Goal: Information Seeking & Learning: Find specific fact

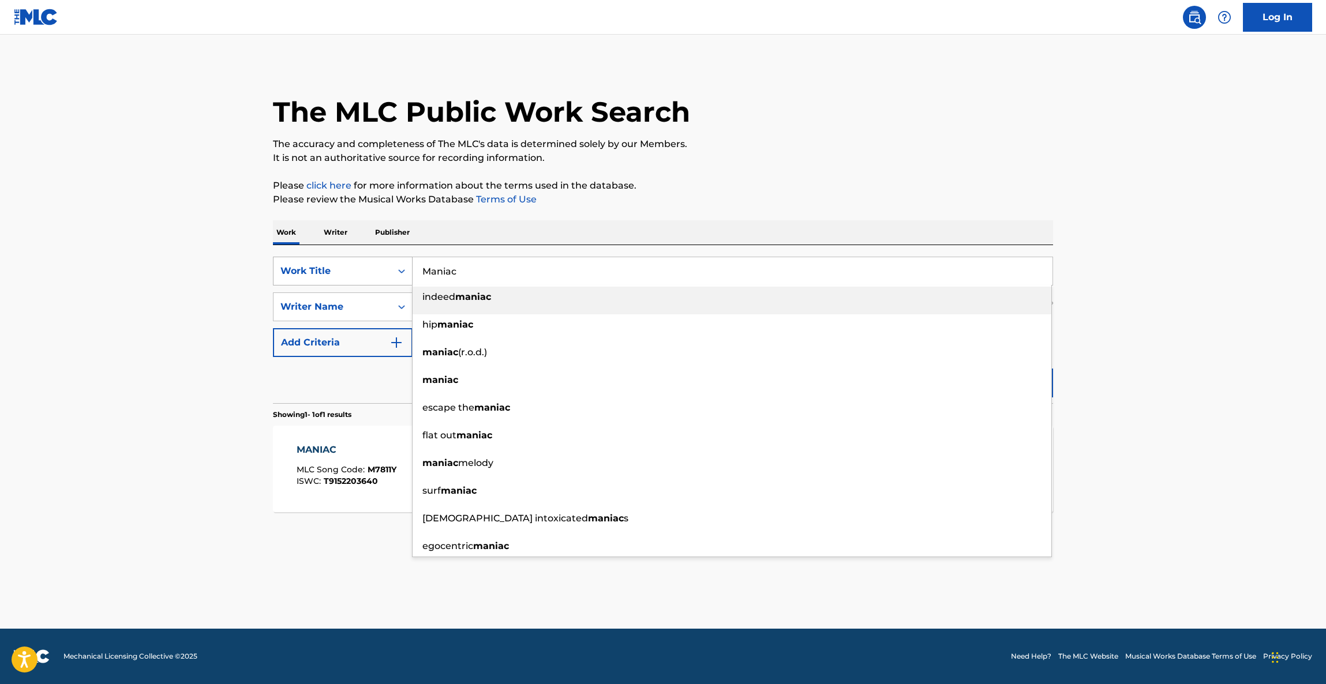
click at [358, 275] on div "SearchWithCriteria63bb1575-d467-48d4-855f-2ede8a4e546d Work Title Maniac indeed…" at bounding box center [663, 271] width 780 height 29
type input "ONE DAY"
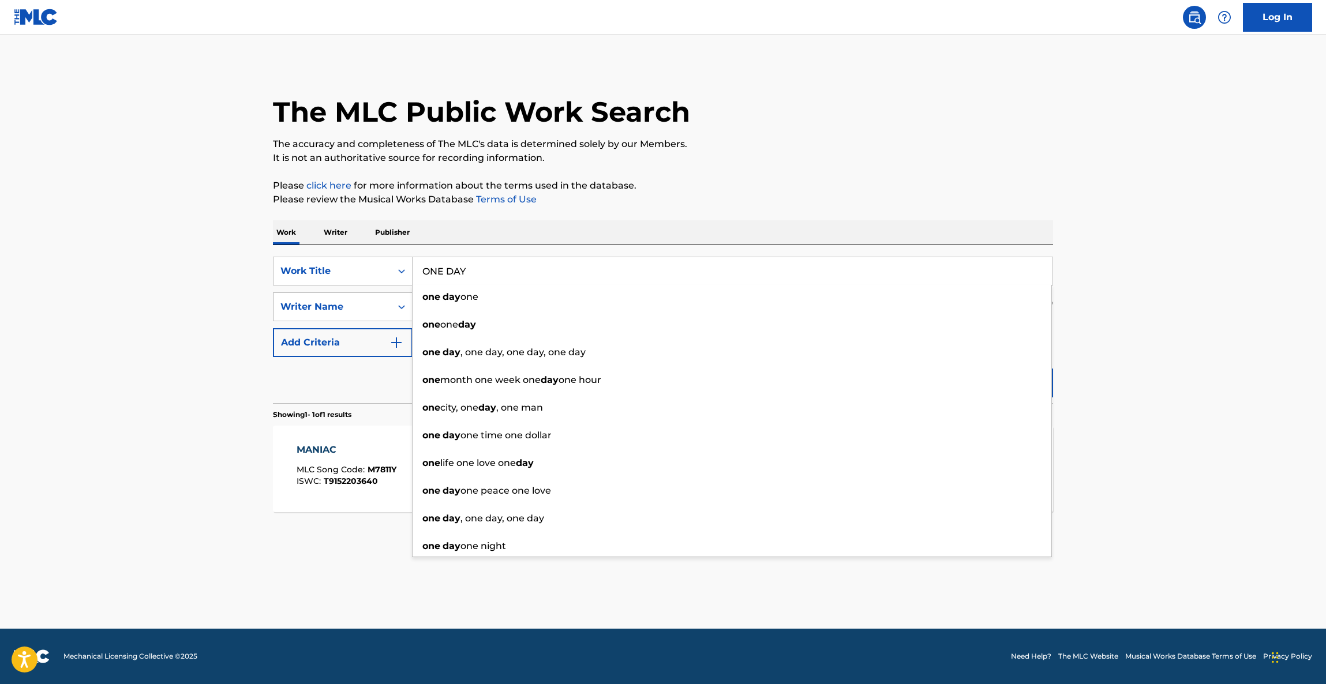
drag, startPoint x: 198, startPoint y: 278, endPoint x: 361, endPoint y: 302, distance: 164.5
click at [200, 278] on main "The MLC Public Work Search The accuracy and completeness of The MLC's data is d…" at bounding box center [663, 332] width 1326 height 594
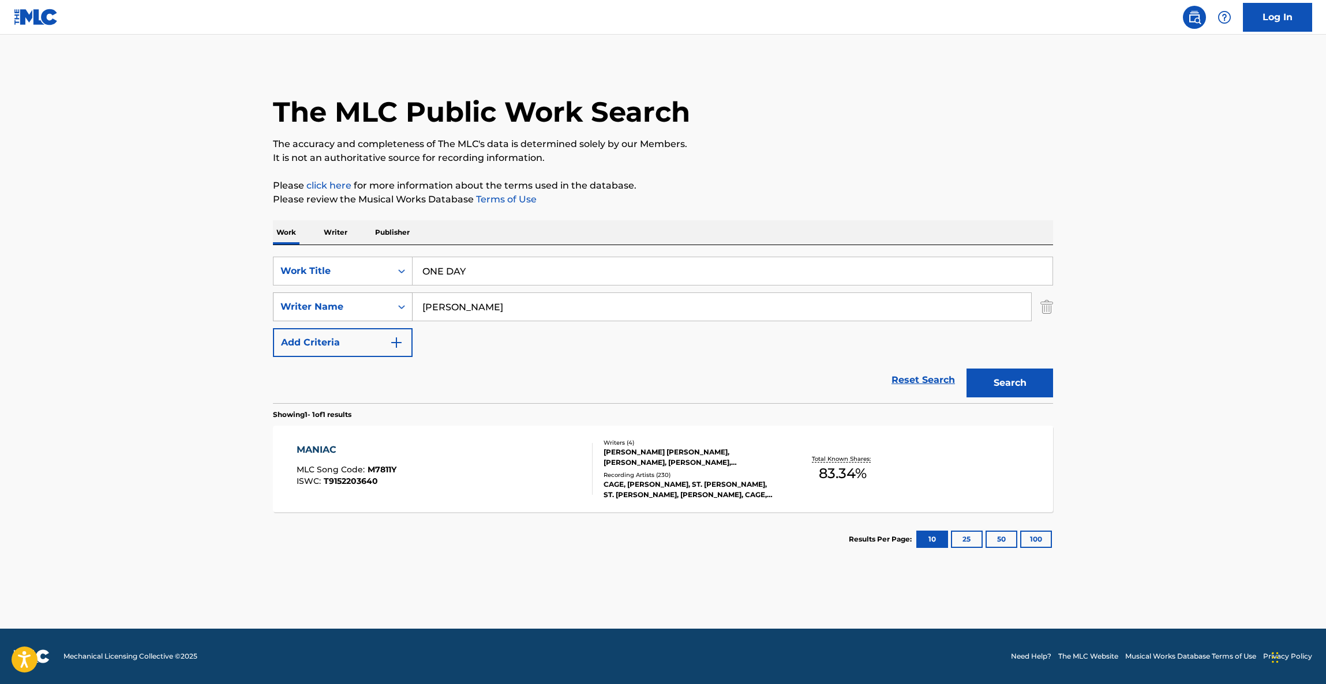
drag, startPoint x: 527, startPoint y: 310, endPoint x: 352, endPoint y: 298, distance: 174.6
click at [352, 298] on div "SearchWithCriteriaa36072a5-61b2-4da1-91e0-aa65b21e7f8c Writer Name [PERSON_NAME]" at bounding box center [663, 306] width 780 height 29
paste input "[PERSON_NAME]"
type input "[PERSON_NAME]"
click at [1008, 391] on button "Search" at bounding box center [1009, 383] width 87 height 29
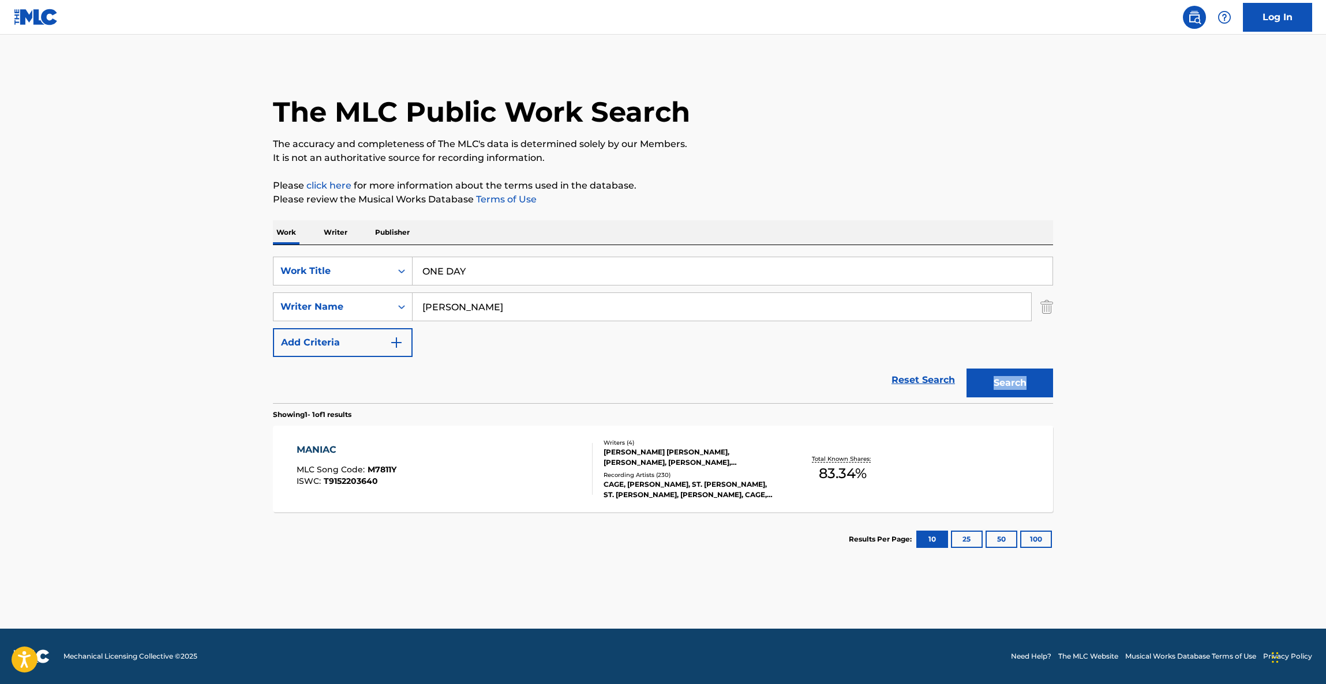
click at [1008, 391] on div "Search" at bounding box center [1006, 380] width 92 height 46
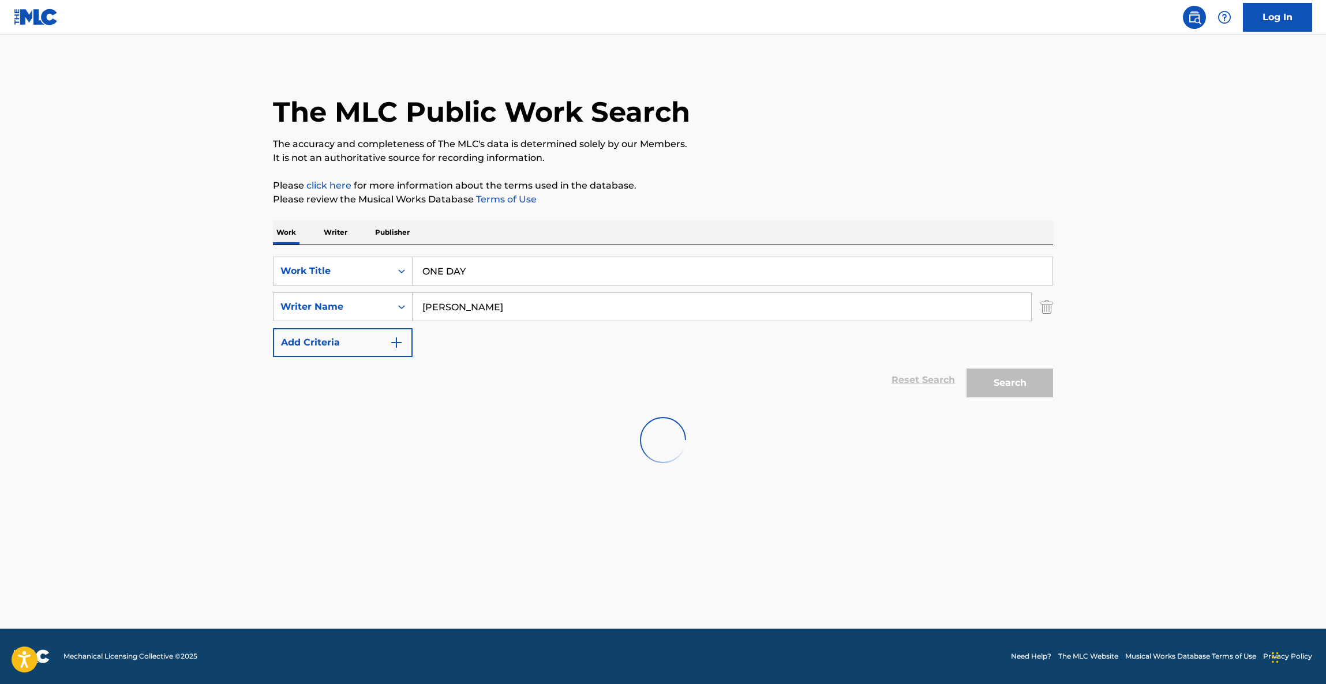
click at [1108, 329] on main "The MLC Public Work Search The accuracy and completeness of The MLC's data is d…" at bounding box center [663, 332] width 1326 height 594
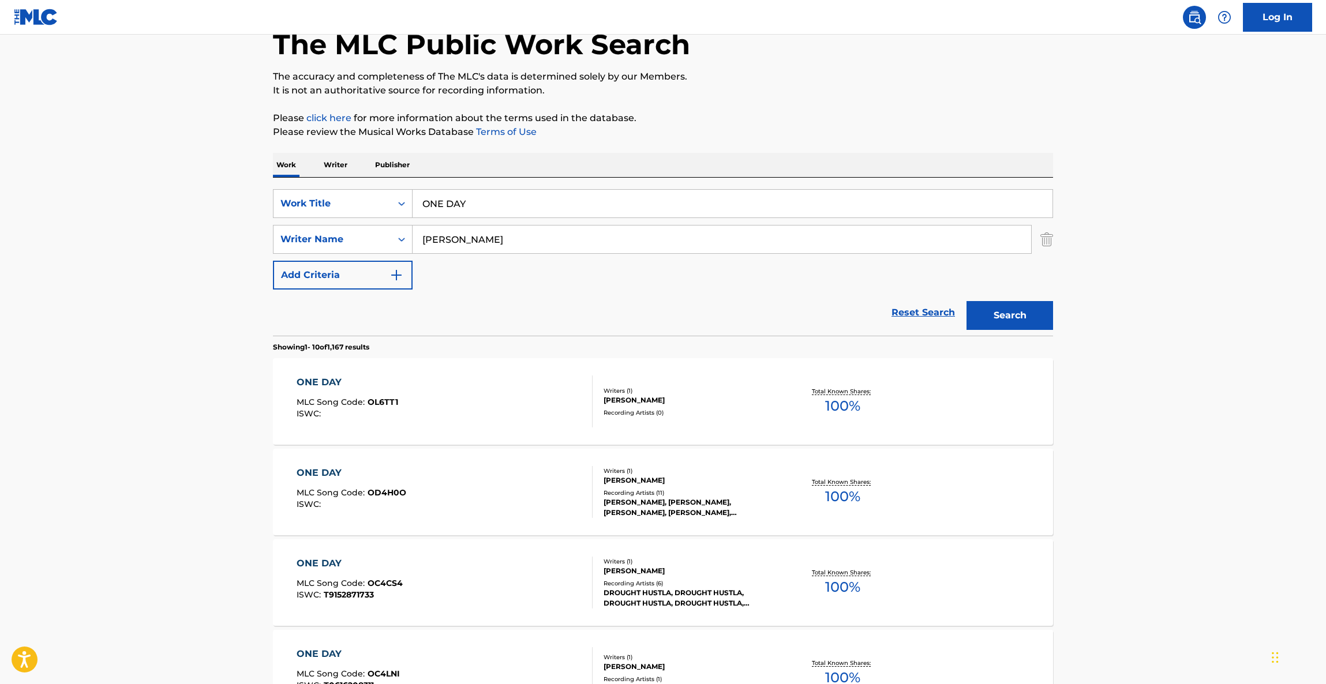
scroll to position [87, 0]
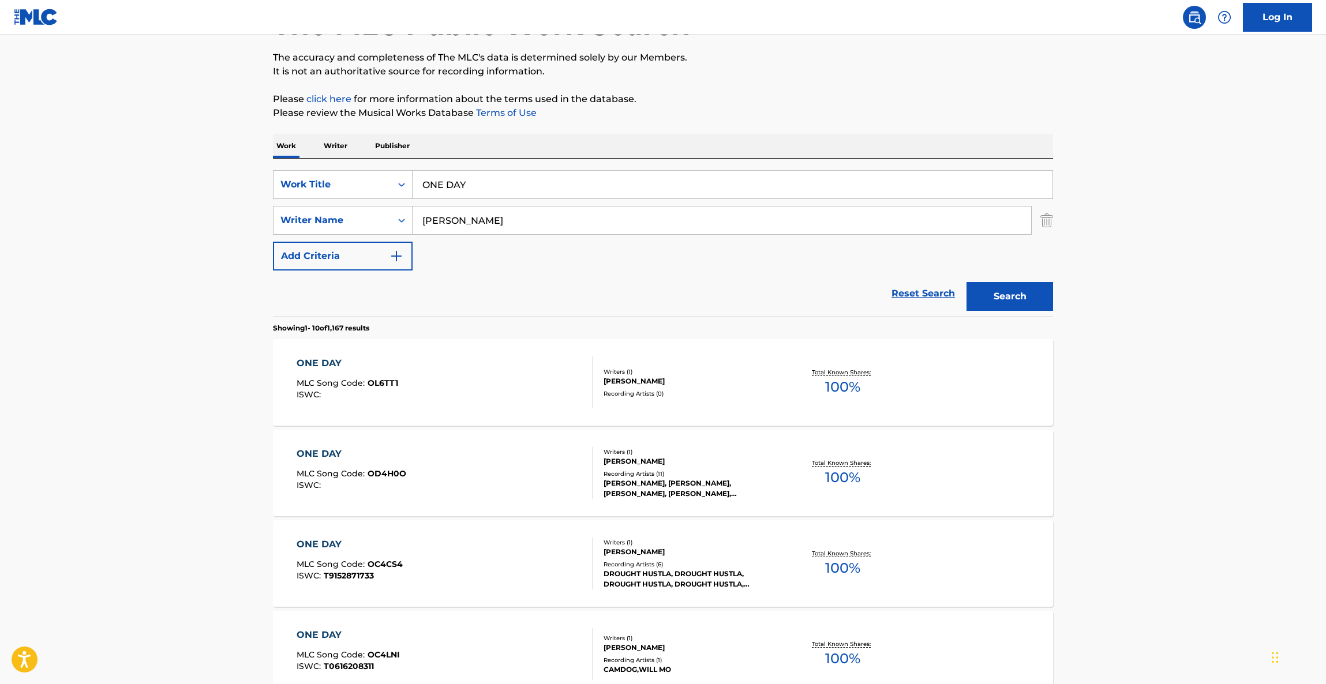
click at [1105, 425] on main "The MLC Public Work Search The accuracy and completeness of The MLC's data is d…" at bounding box center [663, 627] width 1326 height 1358
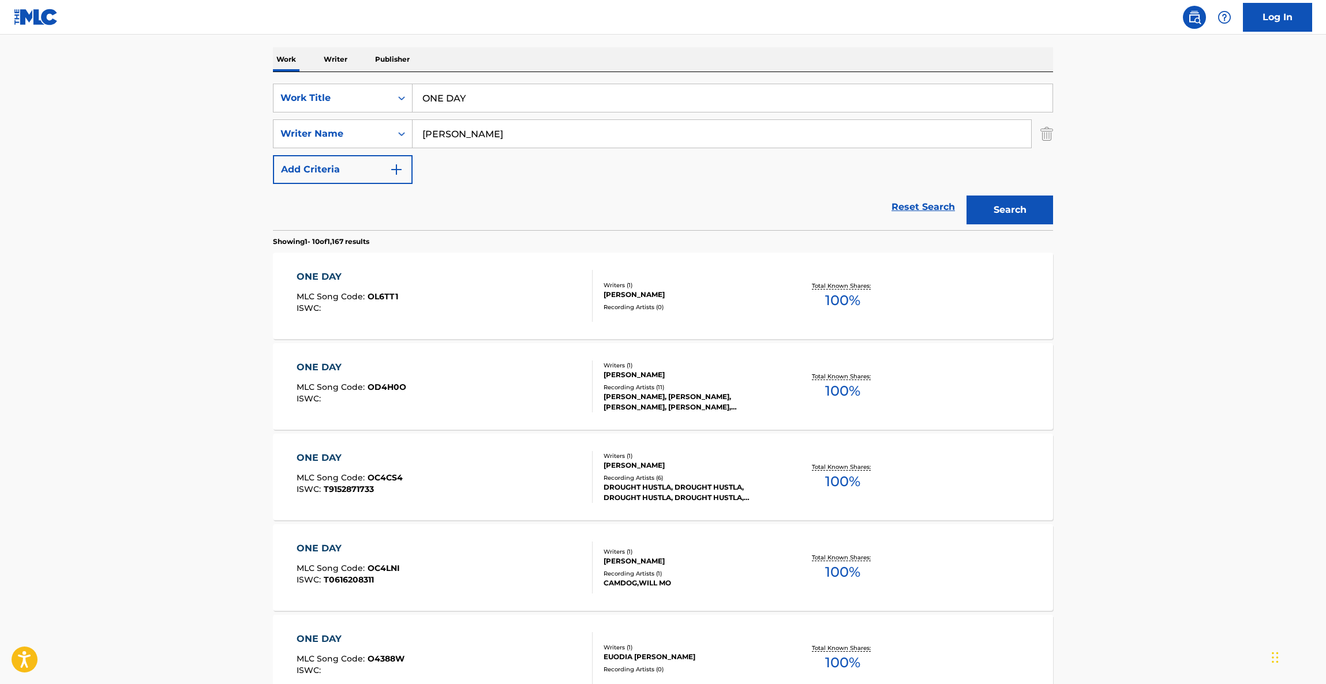
click at [1106, 421] on main "The MLC Public Work Search The accuracy and completeness of The MLC's data is d…" at bounding box center [663, 541] width 1326 height 1358
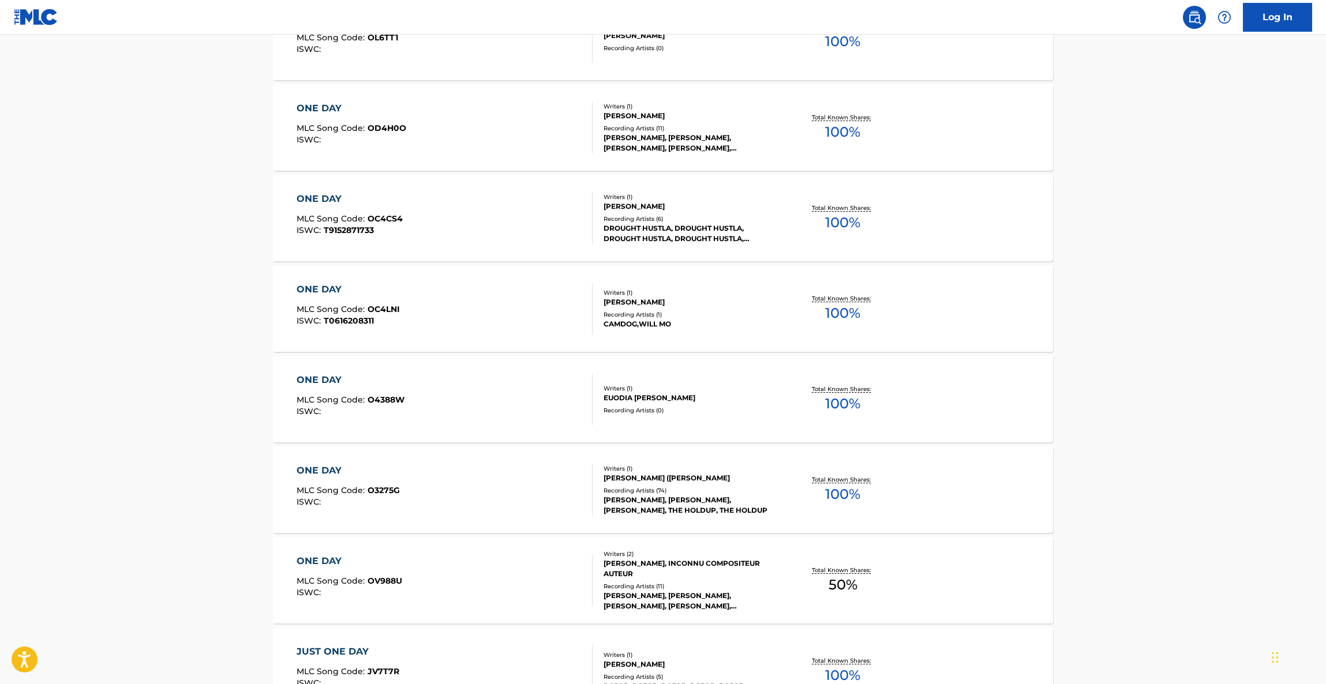
click at [1101, 424] on main "The MLC Public Work Search The accuracy and completeness of The MLC's data is d…" at bounding box center [663, 282] width 1326 height 1358
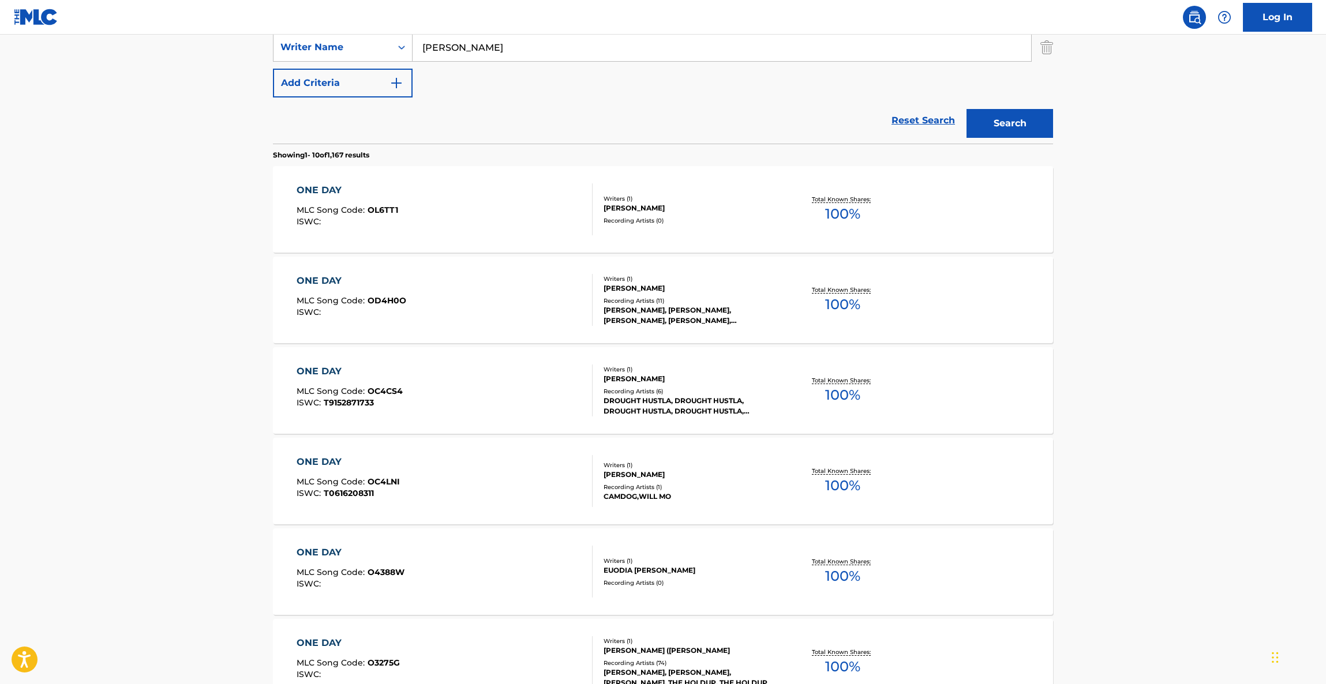
click at [1098, 422] on main "The MLC Public Work Search The accuracy and completeness of The MLC's data is d…" at bounding box center [663, 454] width 1326 height 1358
click at [1097, 422] on main "The MLC Public Work Search The accuracy and completeness of The MLC's data is d…" at bounding box center [663, 455] width 1326 height 1358
click at [1095, 422] on main "The MLC Public Work Search The accuracy and completeness of The MLC's data is d…" at bounding box center [663, 455] width 1326 height 1358
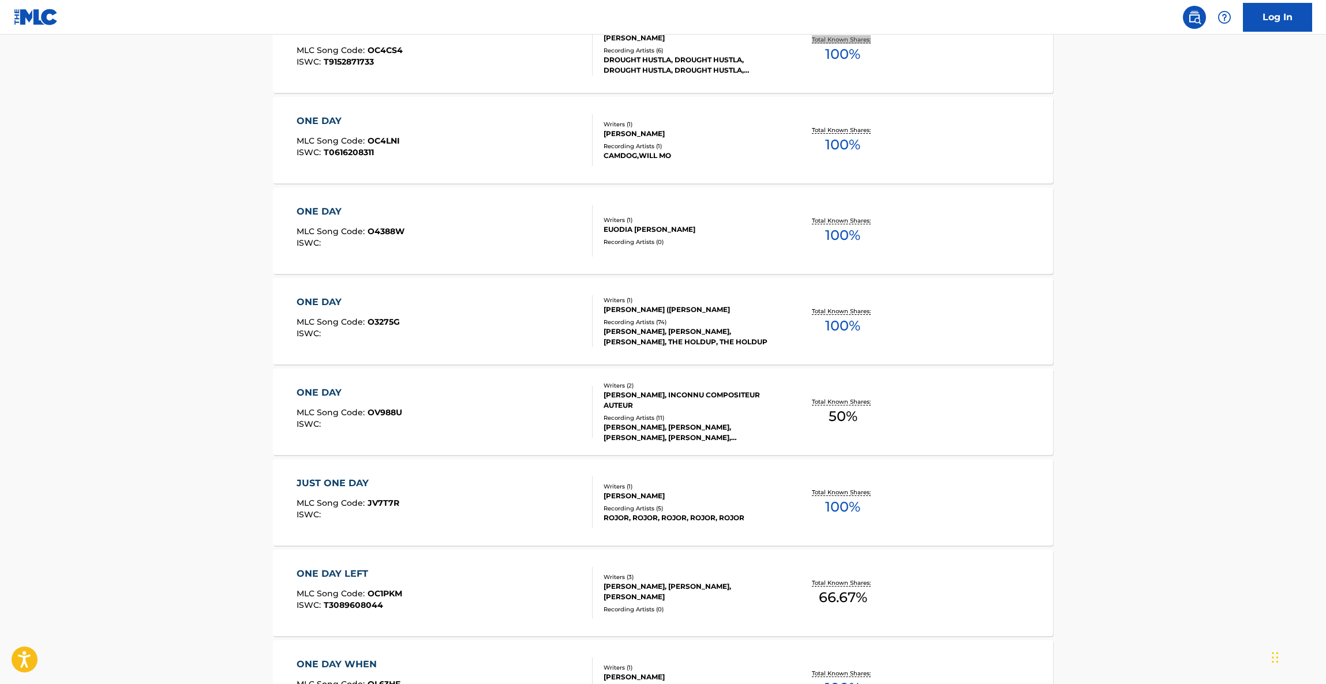
scroll to position [606, 0]
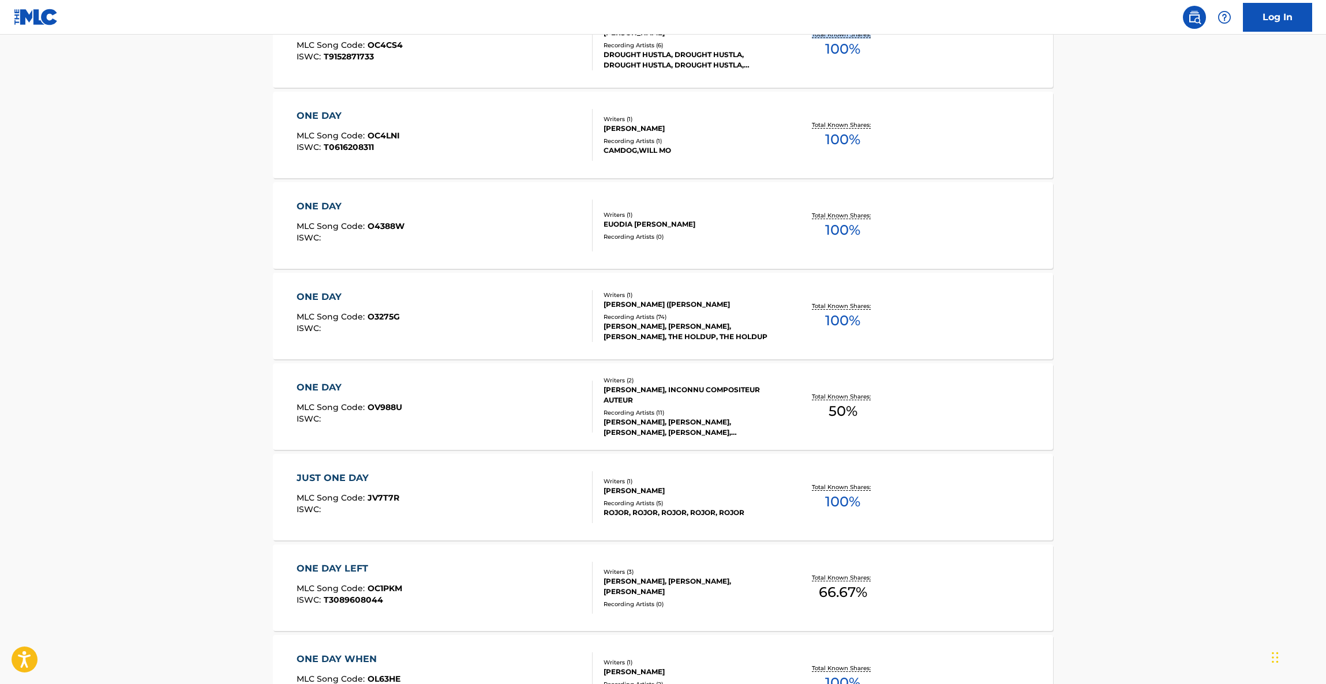
click at [1030, 448] on div "ONE DAY MLC Song Code : OV988U ISWC : Writers ( 2 ) [PERSON_NAME], INCONNU COMP…" at bounding box center [663, 406] width 780 height 87
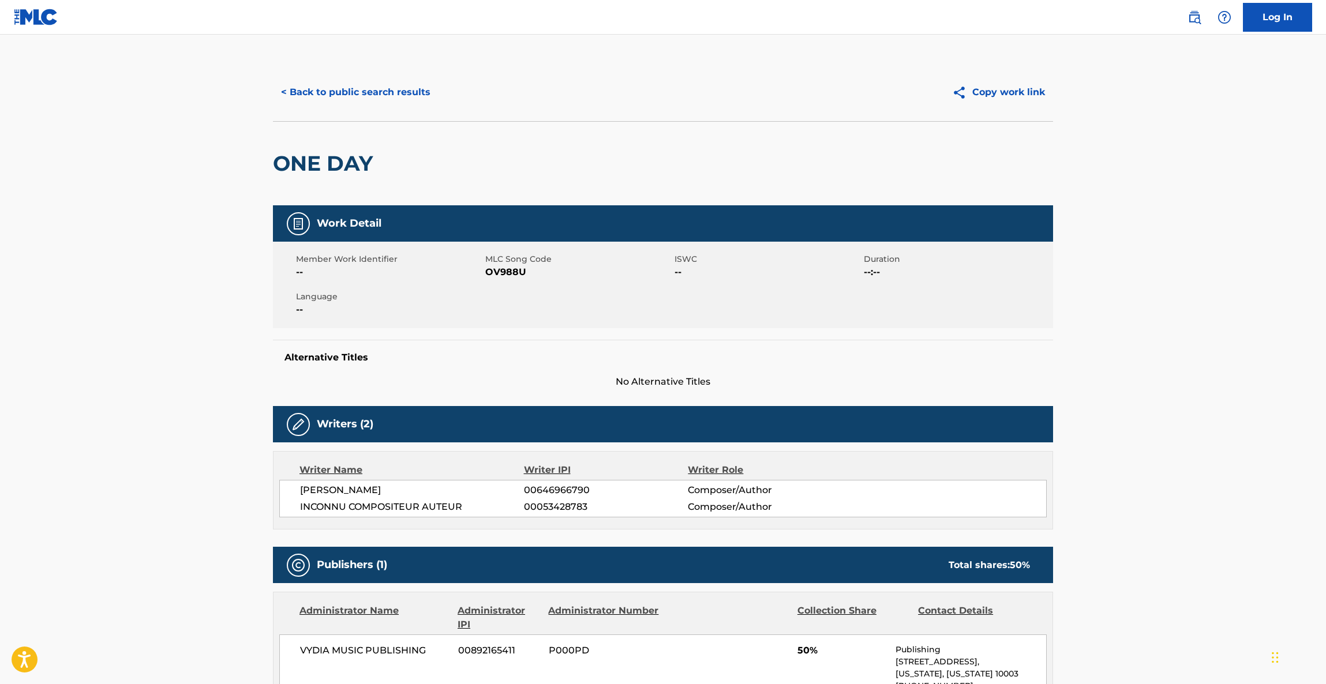
click at [304, 96] on button "< Back to public search results" at bounding box center [356, 92] width 166 height 29
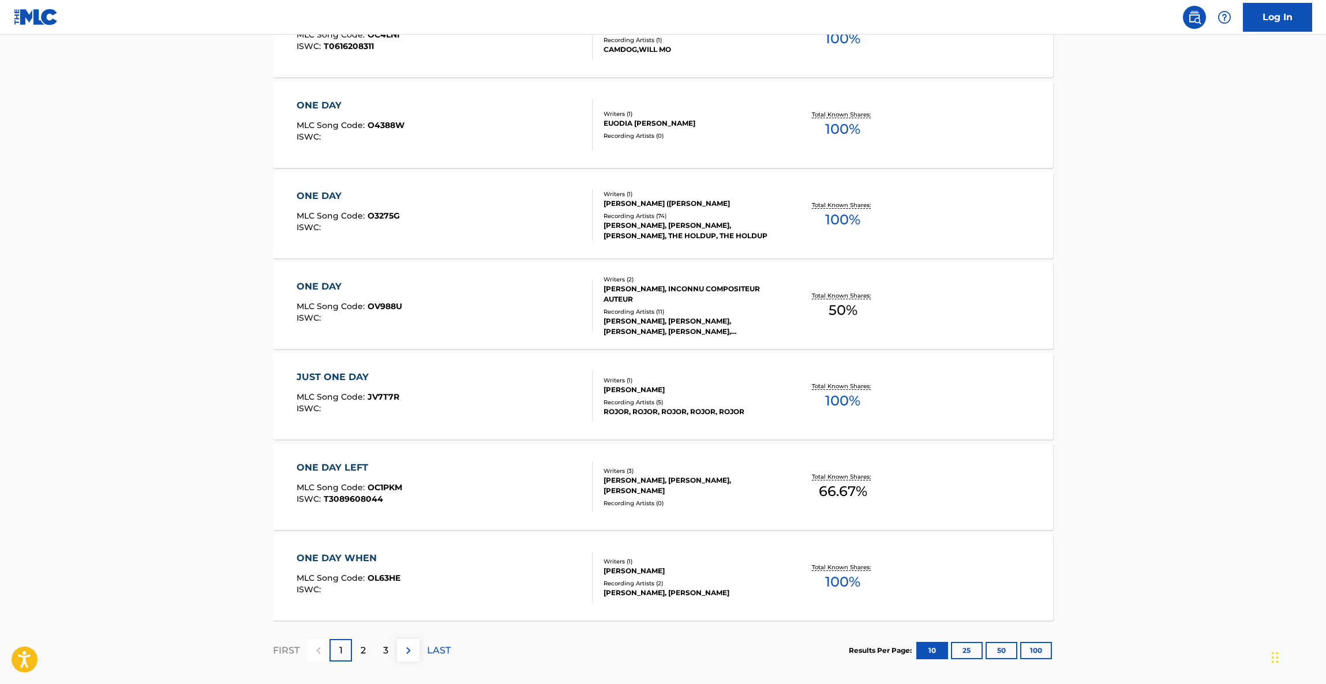
scroll to position [677, 0]
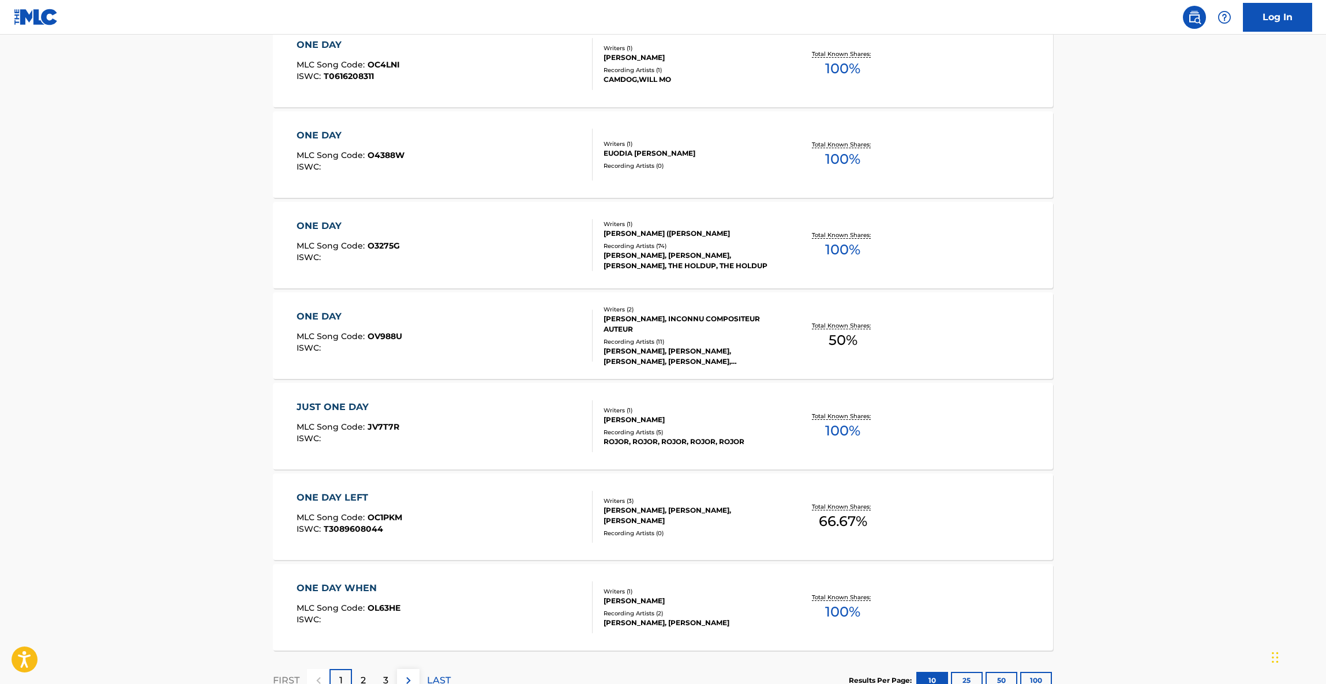
click at [306, 223] on div "ONE DAY" at bounding box center [347, 226] width 103 height 14
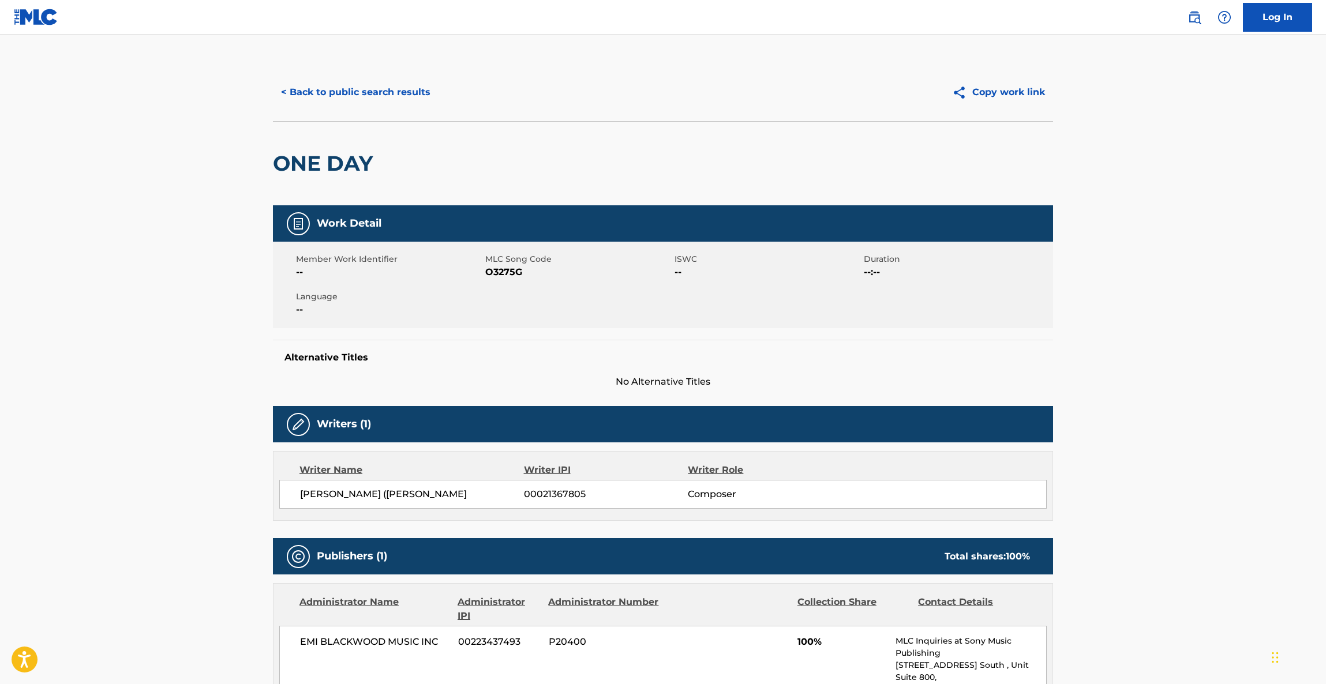
click at [389, 89] on button "< Back to public search results" at bounding box center [356, 92] width 166 height 29
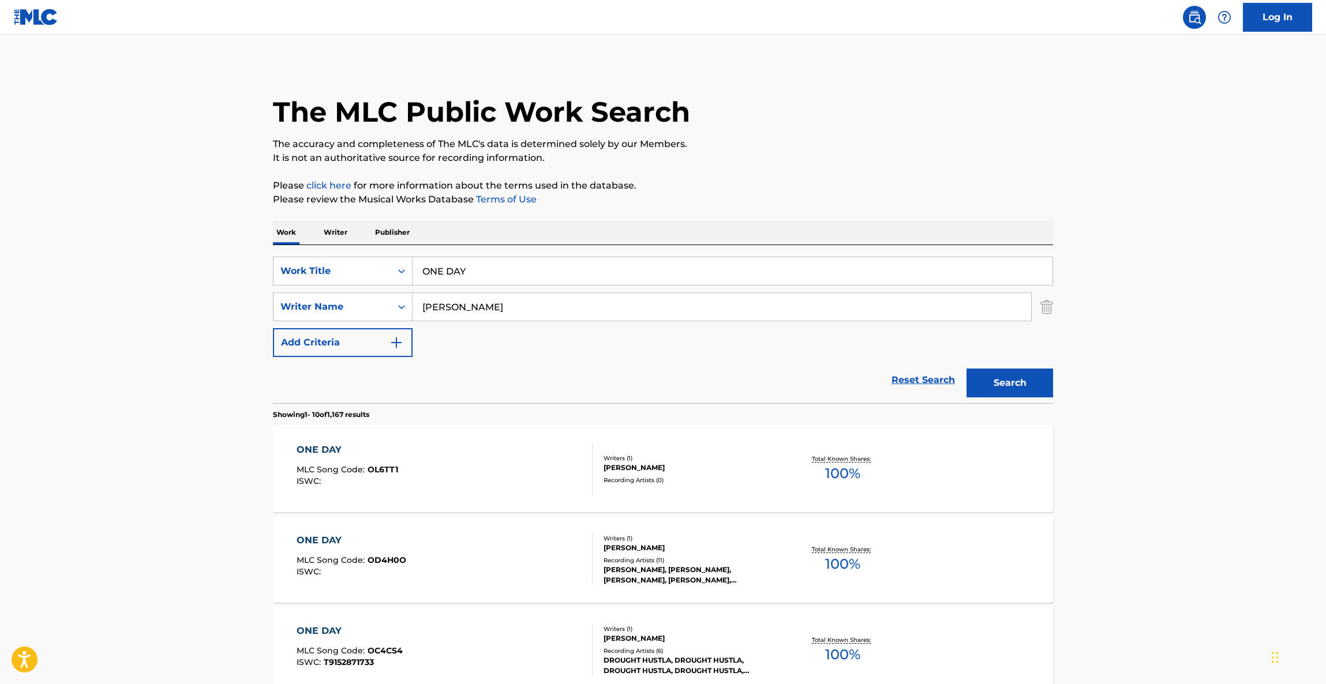
drag, startPoint x: 490, startPoint y: 268, endPoint x: 288, endPoint y: 237, distance: 204.2
paste input "GOODNIGHT SONG"
type input "GOODNIGHT SONG"
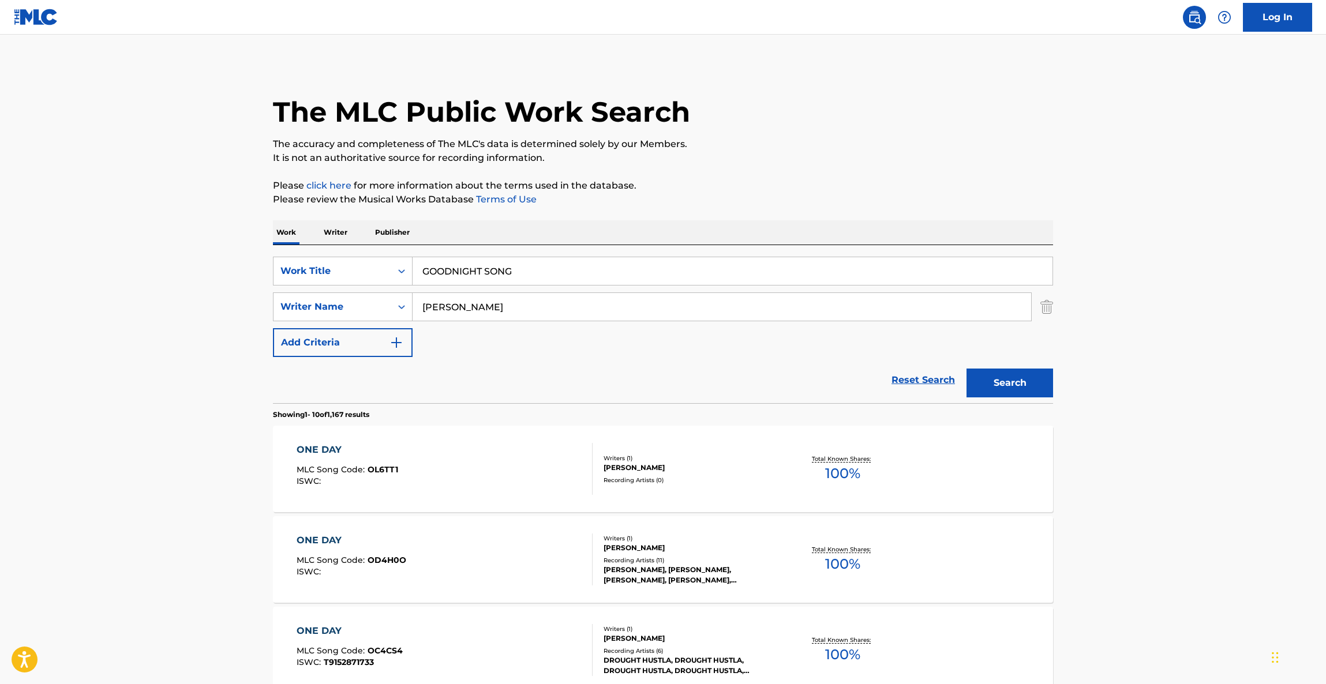
drag, startPoint x: 340, startPoint y: 291, endPoint x: 330, endPoint y: 290, distance: 9.8
click at [330, 290] on div "SearchWithCriteria63bb1575-d467-48d4-855f-2ede8a4e546d Work Title GOODNIGHT SON…" at bounding box center [663, 307] width 780 height 100
paste input "ORZABAL"
type input "ORZABAL"
click at [1008, 376] on button "Search" at bounding box center [1009, 383] width 87 height 29
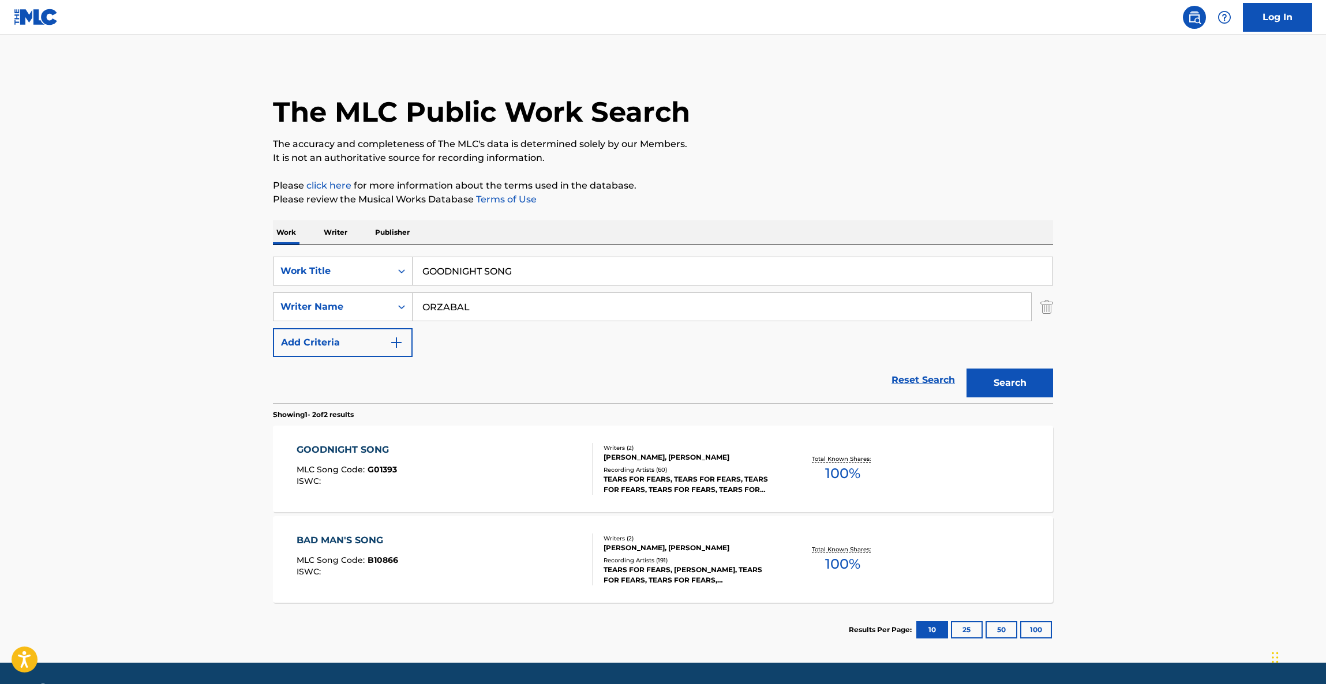
click at [389, 458] on div "GOODNIGHT SONG MLC Song Code : G01393 ISWC :" at bounding box center [346, 469] width 100 height 52
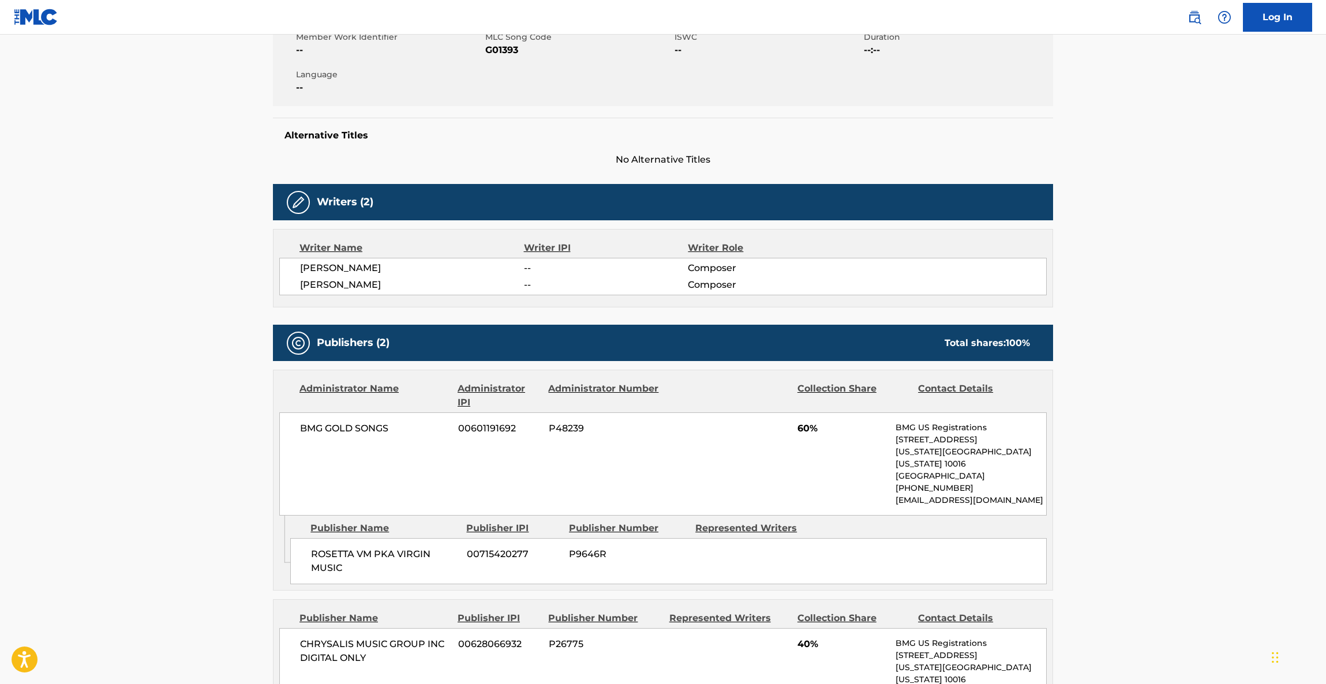
scroll to position [432, 0]
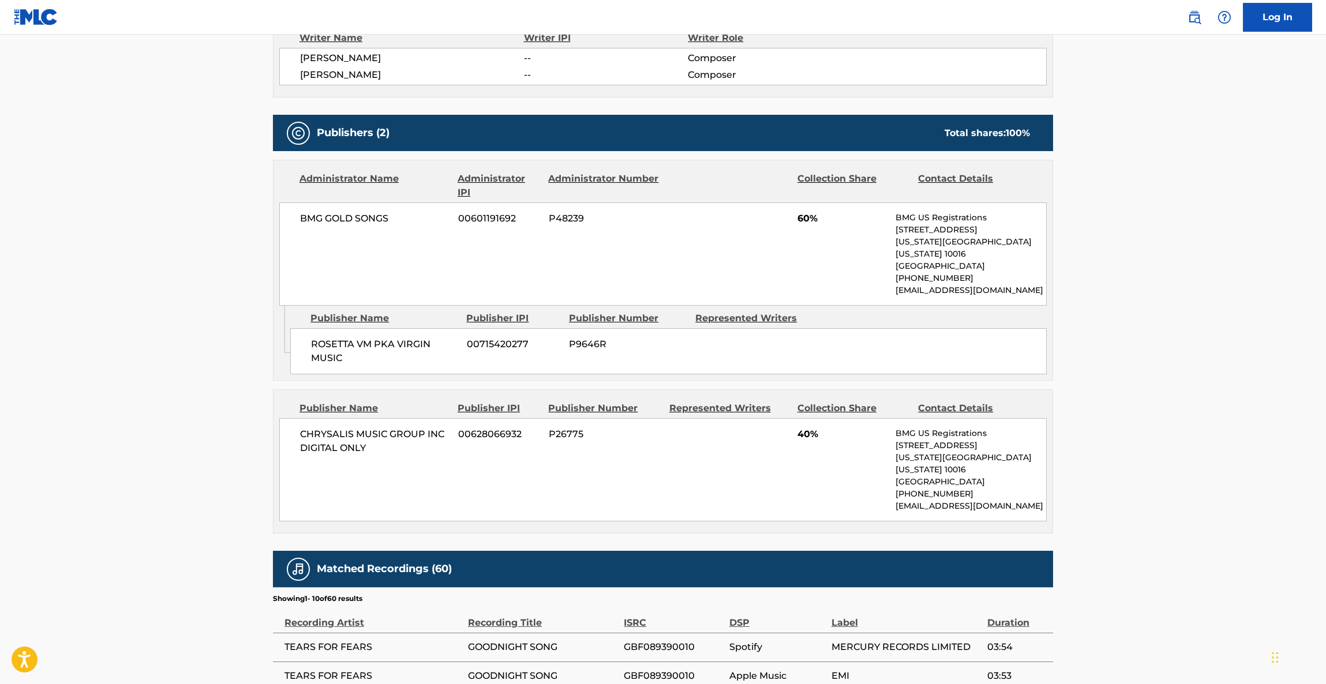
click at [650, 457] on div "CHRYSALIS MUSIC GROUP INC DIGITAL ONLY 00628066932 P26775 40% BMG US Registrati…" at bounding box center [662, 469] width 767 height 103
